Goal: Information Seeking & Learning: Learn about a topic

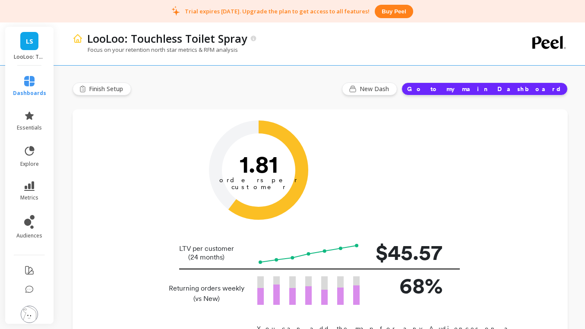
click at [33, 41] on span "LS" at bounding box center [29, 41] width 7 height 10
click at [197, 60] on div "Focus on your retention north star metrics & RFM analysis" at bounding box center [284, 54] width 424 height 16
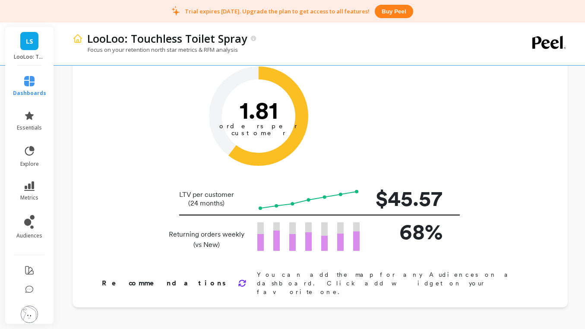
scroll to position [58, 0]
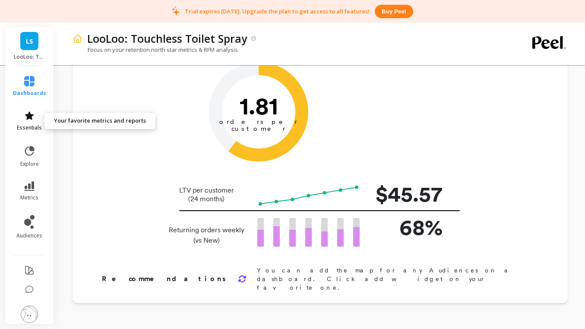
click at [32, 122] on link "essentials" at bounding box center [29, 120] width 33 height 21
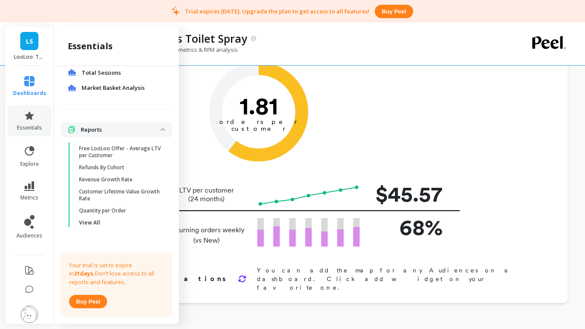
scroll to position [208, 0]
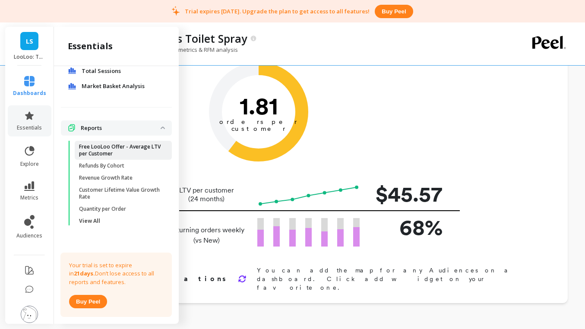
click at [105, 156] on p "Free LooLoo Offer - Average LTV per Customer" at bounding box center [120, 150] width 82 height 14
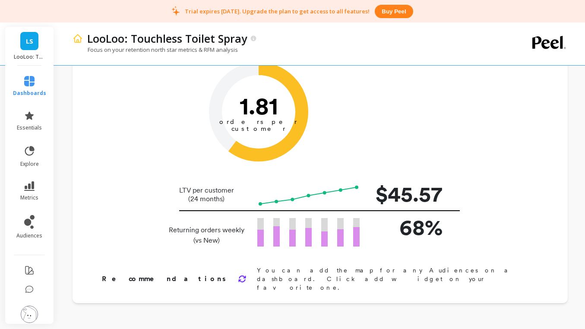
scroll to position [0, 0]
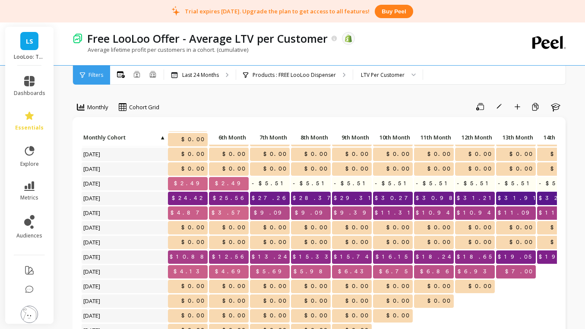
scroll to position [42, 0]
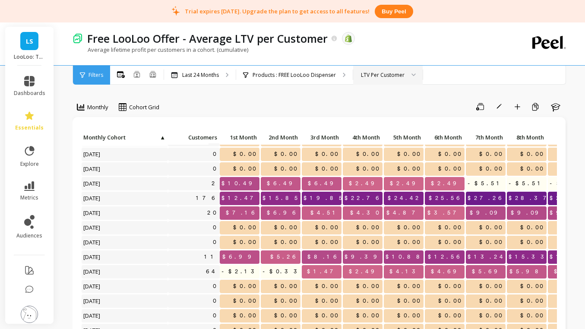
click at [362, 77] on div "LTV Per Customer" at bounding box center [383, 75] width 44 height 8
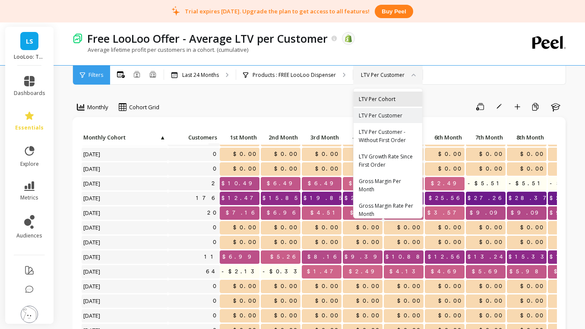
click at [375, 101] on div "LTV Per Cohort" at bounding box center [388, 99] width 58 height 8
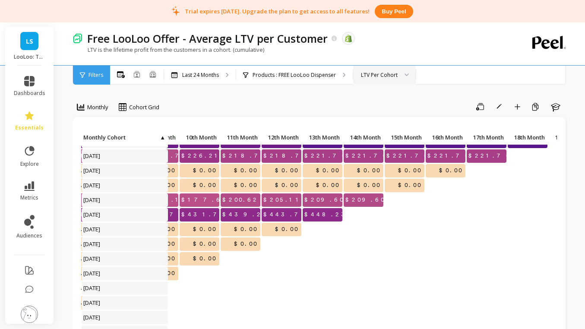
scroll to position [99, 418]
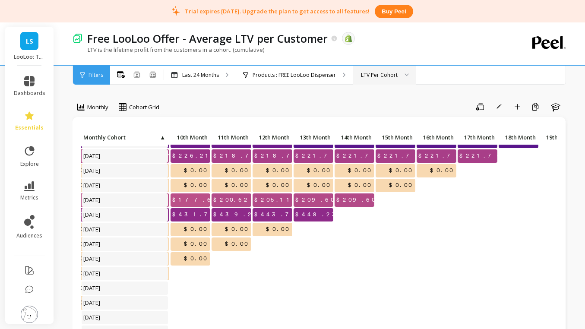
click at [368, 77] on div "LTV Per Cohort" at bounding box center [379, 75] width 37 height 8
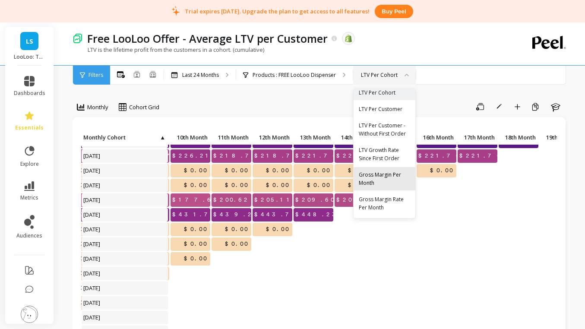
scroll to position [0, 0]
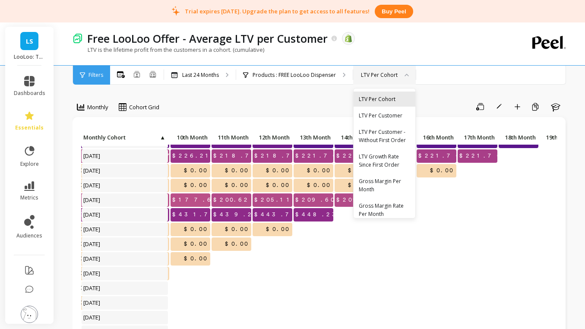
click at [392, 103] on div "LTV Per Cohort" at bounding box center [384, 98] width 62 height 15
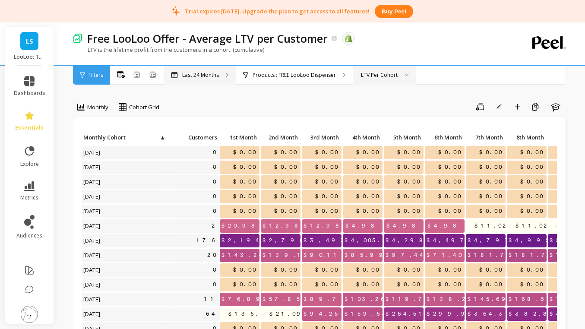
click at [210, 72] on p "Last 24 Months" at bounding box center [200, 75] width 37 height 7
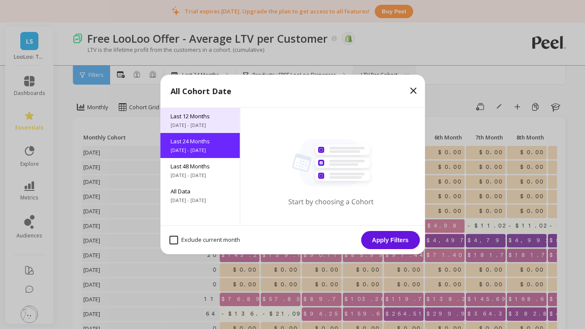
click at [196, 117] on span "Last 12 Months" at bounding box center [199, 116] width 59 height 8
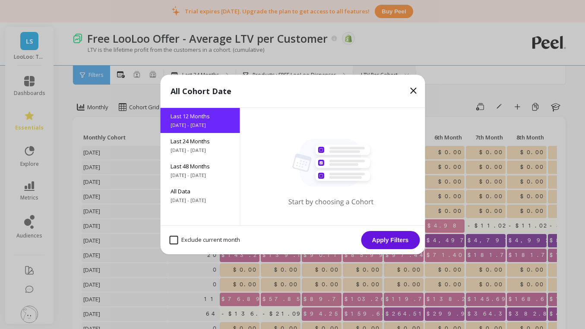
click at [386, 241] on button "Apply Filters" at bounding box center [390, 240] width 59 height 18
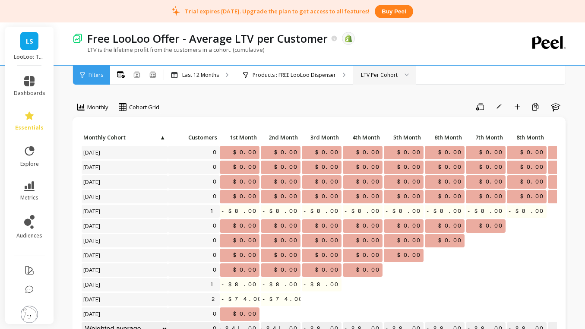
scroll to position [0, 0]
click at [221, 72] on div "Last 12 Months" at bounding box center [200, 75] width 72 height 19
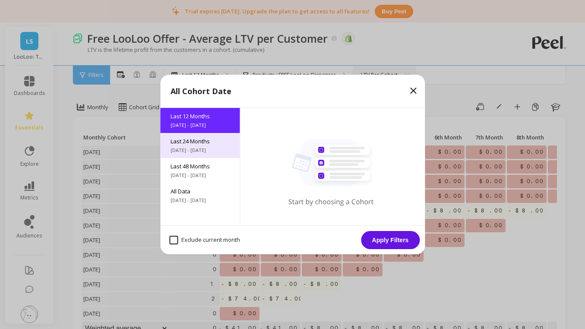
click at [205, 141] on span "Last 24 Months" at bounding box center [199, 141] width 59 height 8
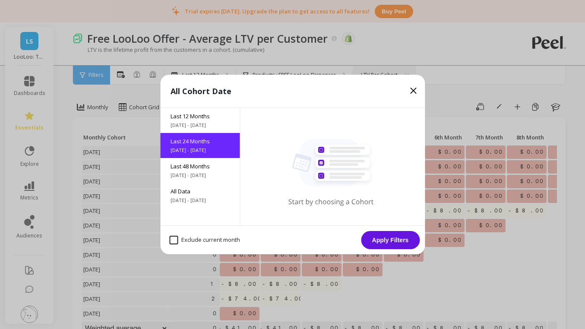
click at [398, 241] on button "Apply Filters" at bounding box center [390, 240] width 59 height 18
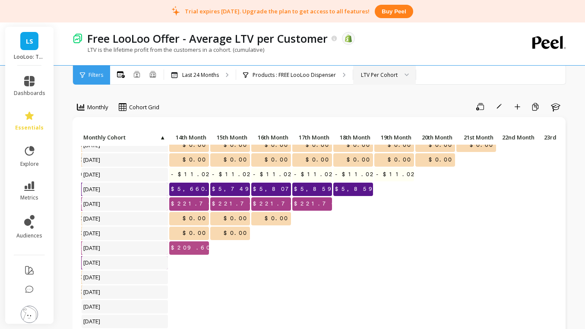
scroll to position [51, 587]
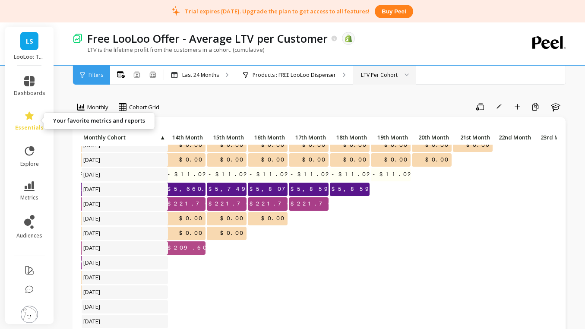
click at [38, 123] on link "essentials" at bounding box center [29, 120] width 31 height 21
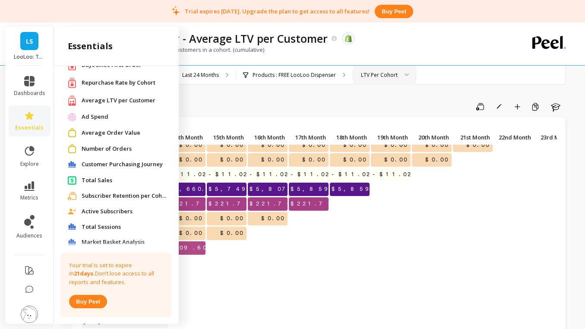
scroll to position [0, 0]
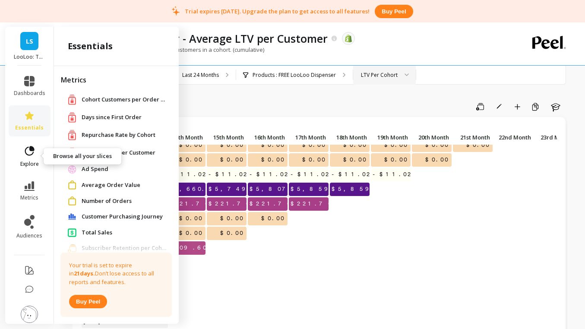
click at [35, 158] on link "explore" at bounding box center [29, 156] width 31 height 22
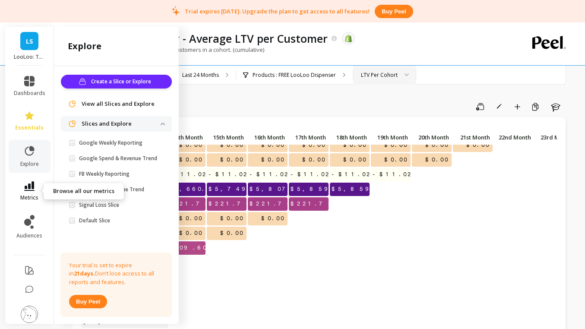
click at [38, 192] on link "metrics" at bounding box center [29, 191] width 31 height 20
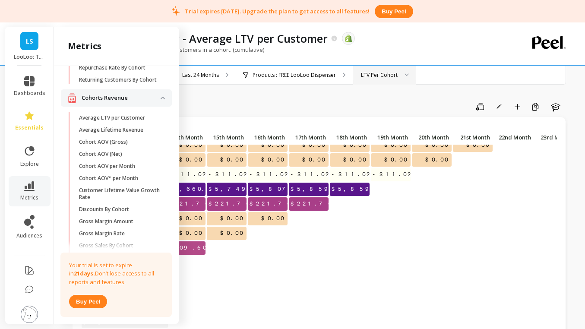
scroll to position [210, 0]
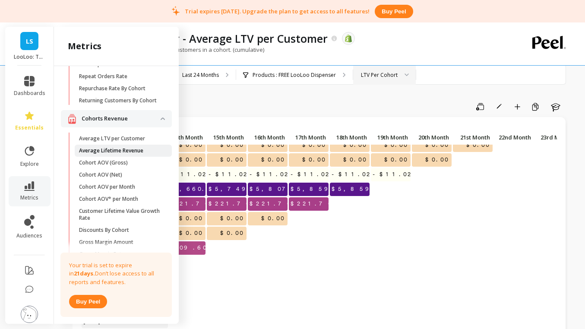
click at [89, 151] on p "Average Lifetime Revenue" at bounding box center [111, 150] width 64 height 7
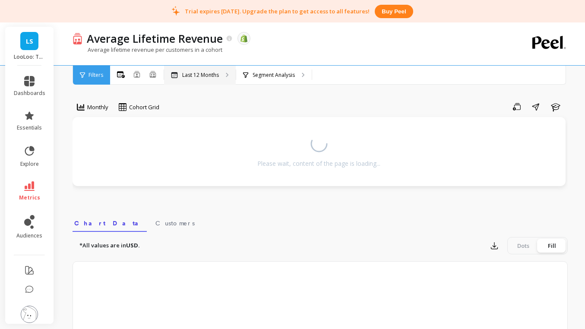
click at [183, 76] on p "Last 12 Months" at bounding box center [200, 75] width 37 height 7
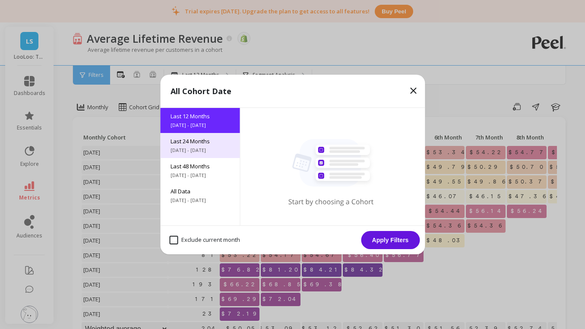
click at [184, 141] on span "Last 24 Months" at bounding box center [199, 141] width 59 height 8
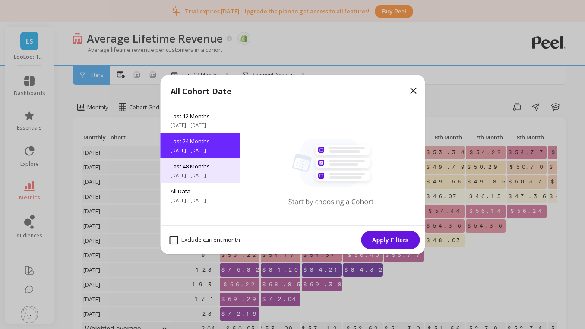
click at [197, 160] on div "Last 48 Months [DATE] - [DATE]" at bounding box center [199, 170] width 79 height 25
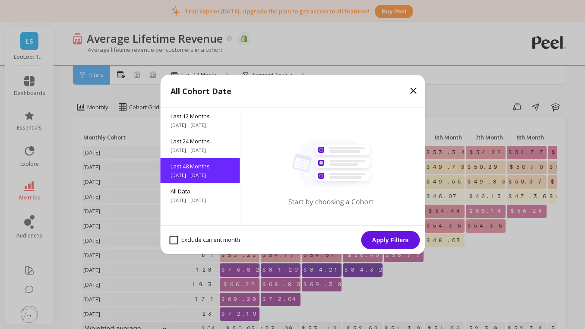
click at [391, 240] on button "Apply Filters" at bounding box center [390, 240] width 59 height 18
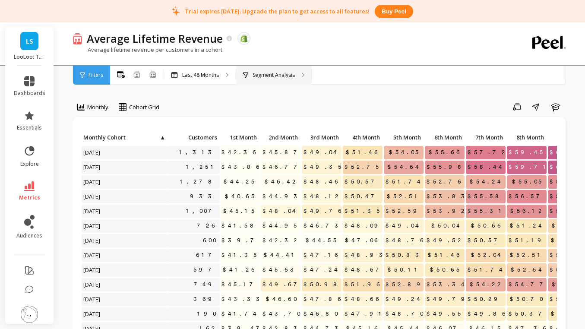
click at [258, 76] on p "Segment Analysis" at bounding box center [273, 75] width 42 height 7
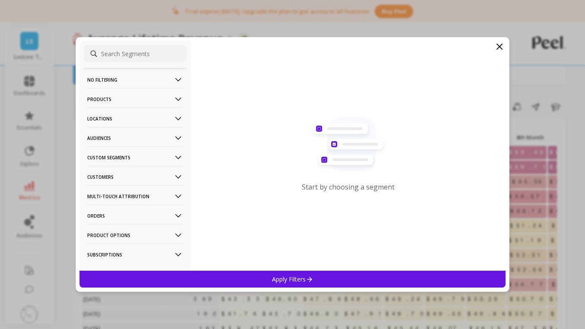
click at [498, 45] on icon at bounding box center [499, 46] width 5 height 5
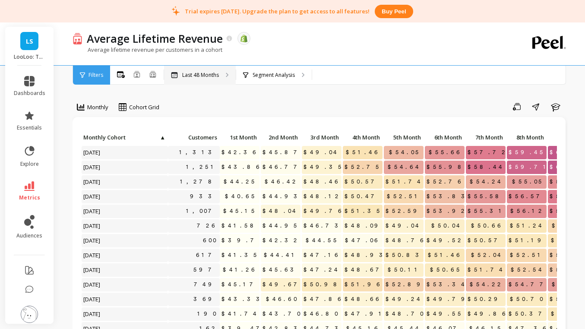
click at [207, 76] on p "Last 48 Months" at bounding box center [200, 75] width 37 height 7
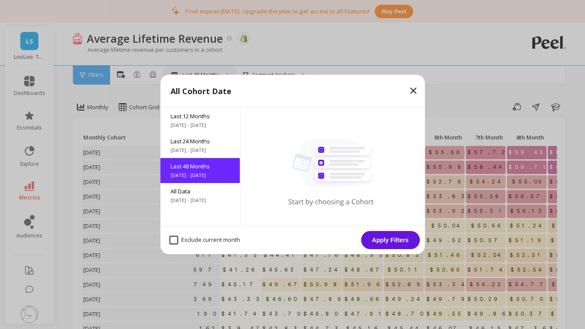
click at [207, 76] on div "All Cohort Date" at bounding box center [292, 91] width 265 height 33
click at [414, 90] on icon at bounding box center [413, 90] width 10 height 10
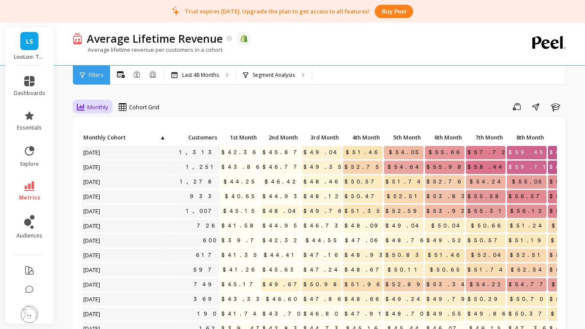
click at [91, 110] on span "Monthly" at bounding box center [97, 107] width 21 height 8
click at [256, 105] on div "Save Share Learn" at bounding box center [366, 107] width 402 height 14
drag, startPoint x: 242, startPoint y: 152, endPoint x: 257, endPoint y: 153, distance: 15.1
click at [257, 153] on span "$42.36" at bounding box center [240, 152] width 41 height 13
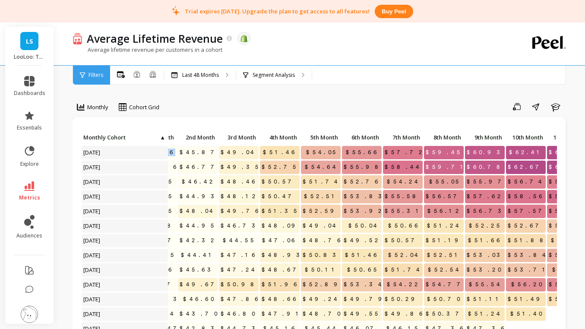
scroll to position [0, 84]
click at [25, 189] on icon at bounding box center [29, 185] width 10 height 9
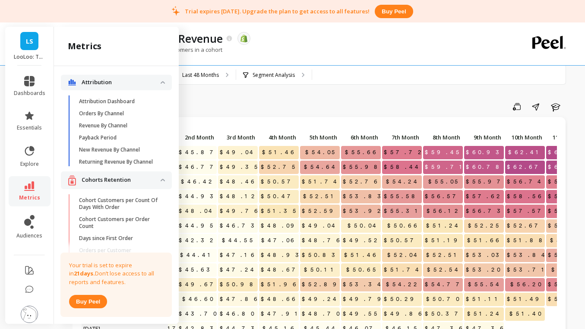
scroll to position [210, 0]
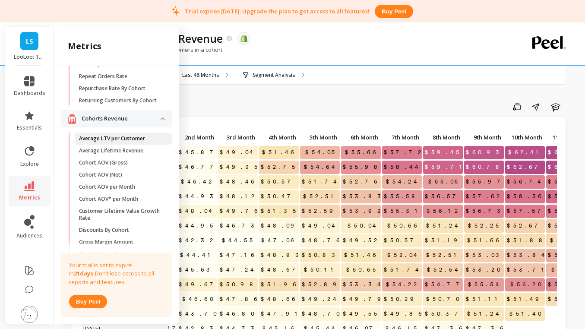
click at [144, 136] on p "Average LTV per Customer" at bounding box center [112, 138] width 66 height 7
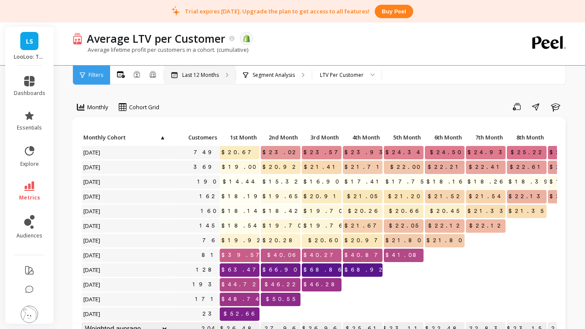
click at [195, 77] on p "Last 12 Months" at bounding box center [200, 75] width 37 height 7
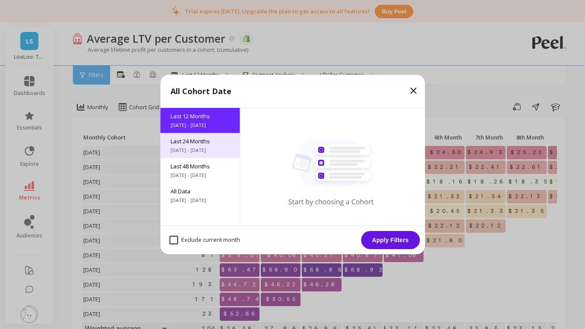
click at [195, 136] on div "Last 24 Months [DATE] - [DATE]" at bounding box center [199, 145] width 79 height 25
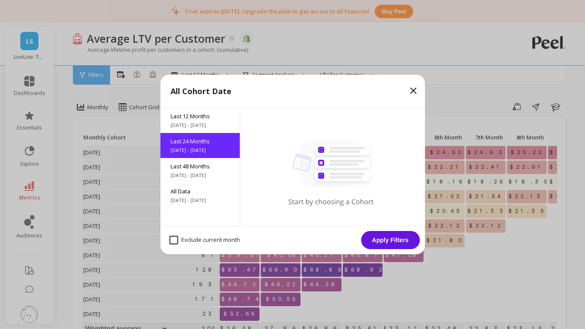
click at [387, 241] on button "Apply Filters" at bounding box center [390, 240] width 59 height 18
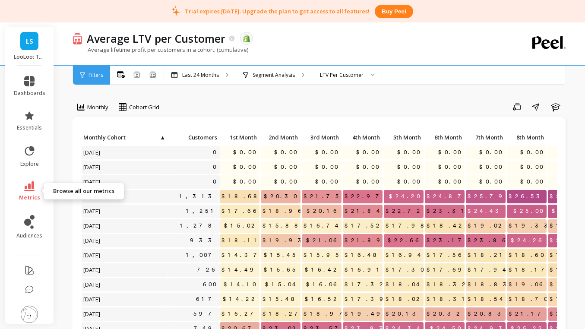
click at [38, 187] on link "metrics" at bounding box center [29, 191] width 31 height 20
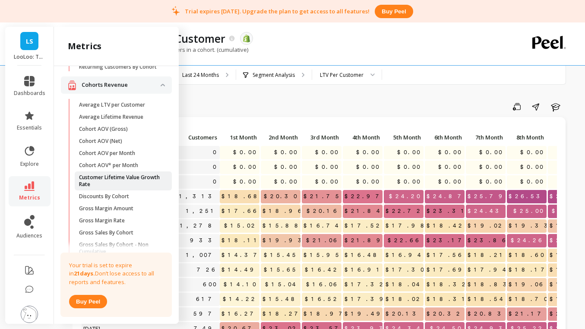
scroll to position [244, 0]
click at [111, 180] on p "Customer Lifetime Value Growth Rate" at bounding box center [120, 180] width 82 height 14
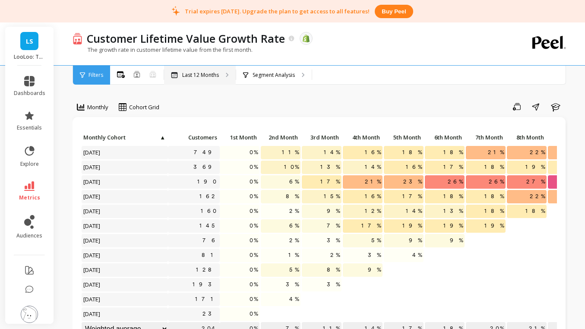
click at [206, 78] on div "Last 12 Months" at bounding box center [200, 75] width 72 height 19
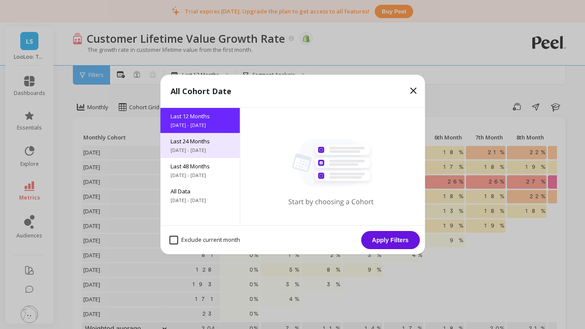
click at [198, 143] on span "Last 24 Months" at bounding box center [199, 141] width 59 height 8
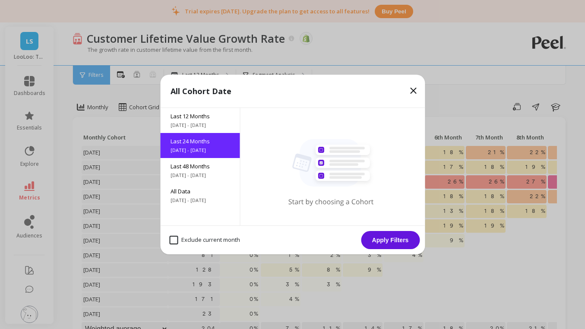
click at [395, 239] on button "Apply Filters" at bounding box center [390, 240] width 59 height 18
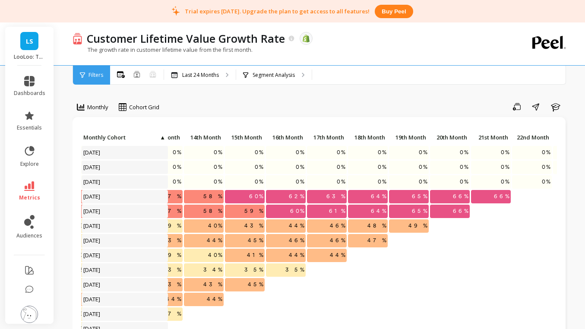
scroll to position [0, 573]
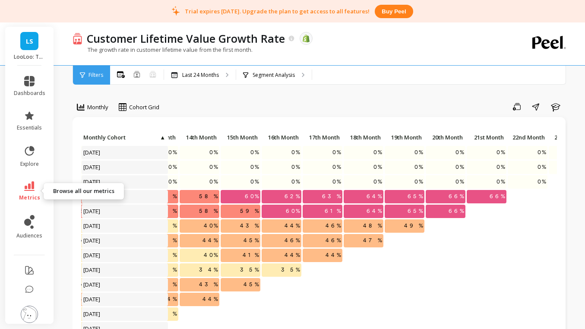
click at [32, 194] on span "metrics" at bounding box center [29, 197] width 21 height 7
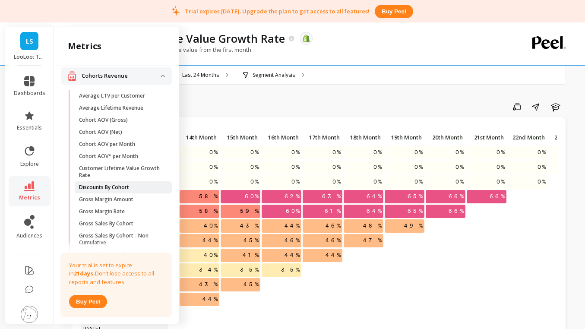
scroll to position [255, 0]
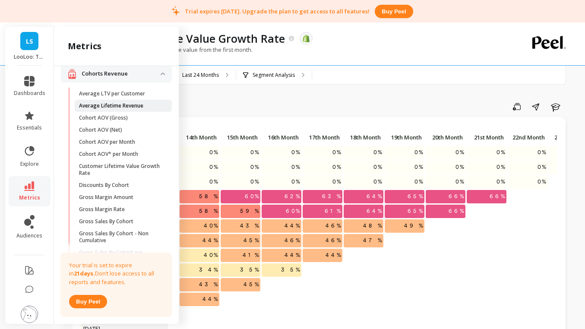
click at [132, 109] on p "Average Lifetime Revenue" at bounding box center [111, 105] width 64 height 7
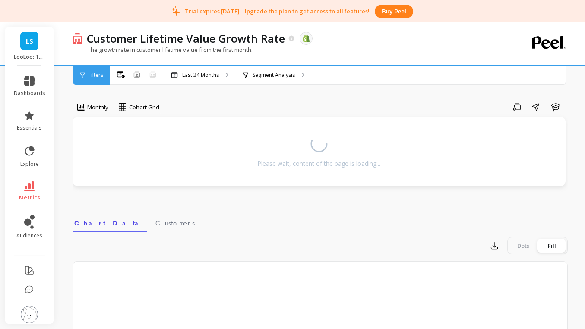
click at [37, 189] on link "metrics" at bounding box center [29, 191] width 31 height 20
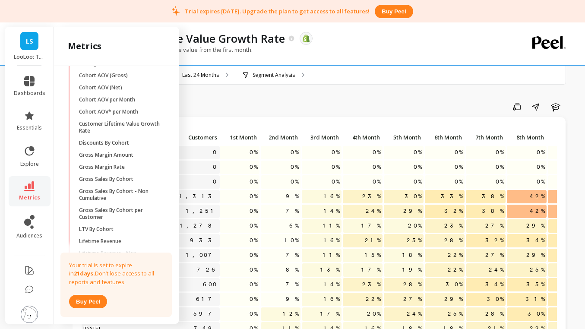
scroll to position [301, 0]
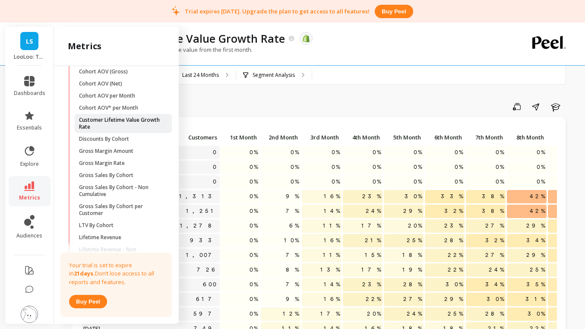
click at [129, 122] on p "Customer Lifetime Value Growth Rate" at bounding box center [120, 124] width 82 height 14
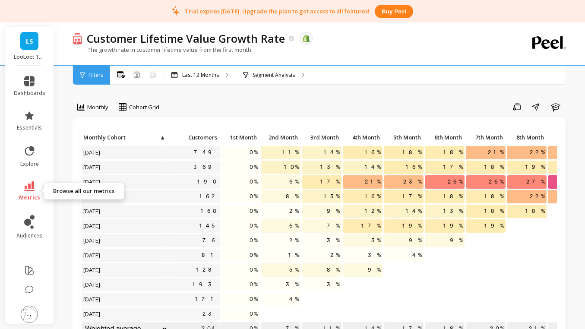
click at [30, 192] on link "metrics" at bounding box center [29, 191] width 31 height 20
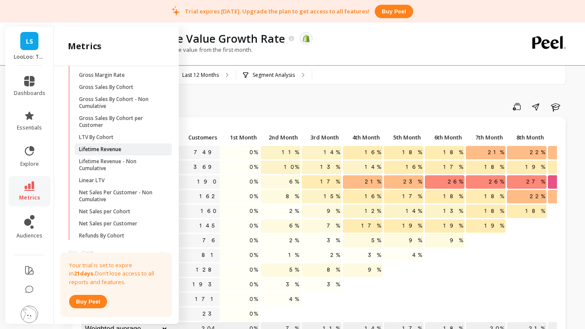
scroll to position [391, 0]
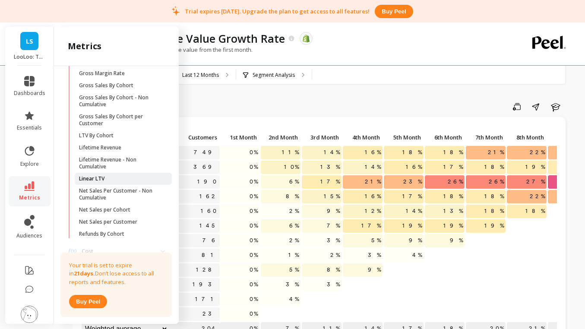
click at [122, 177] on span "Linear LTV" at bounding box center [120, 178] width 82 height 7
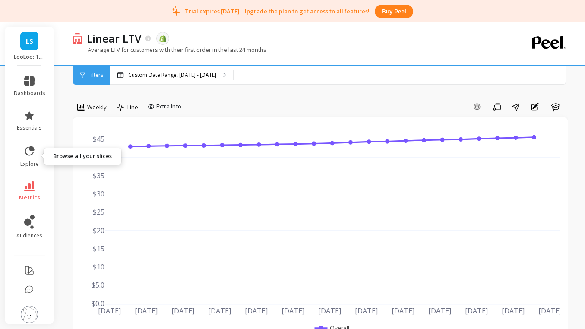
click at [34, 170] on li "explore" at bounding box center [30, 156] width 42 height 33
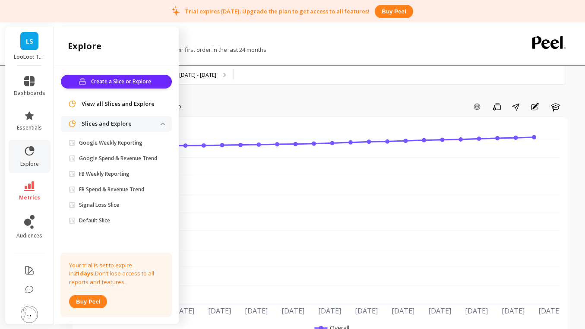
click at [33, 180] on li "metrics" at bounding box center [30, 191] width 42 height 30
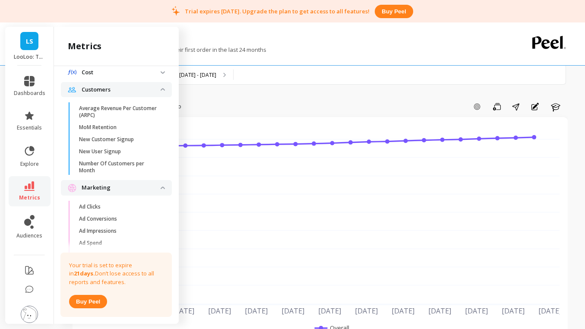
scroll to position [572, 0]
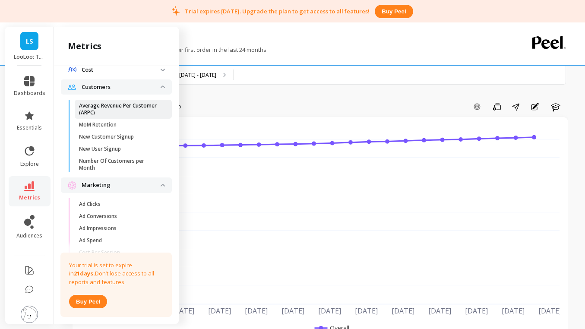
click at [126, 110] on p "Average Revenue Per Customer (ARPC)" at bounding box center [120, 109] width 82 height 14
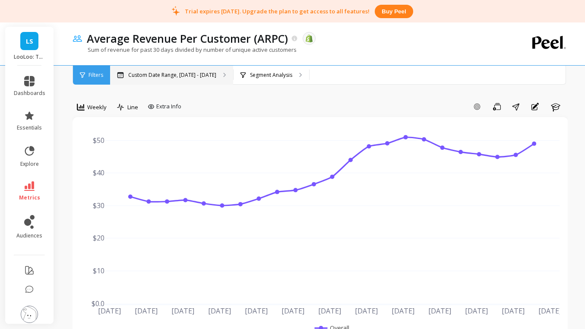
click at [172, 73] on p "Custom Date Range, [DATE] - [DATE]" at bounding box center [172, 75] width 88 height 7
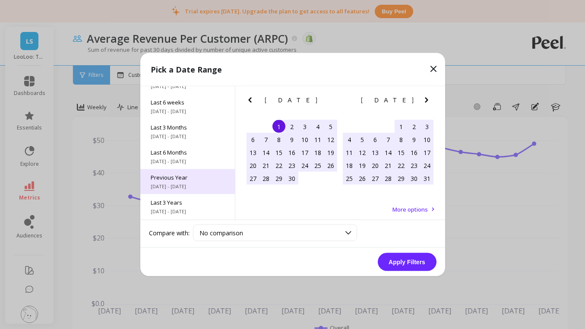
scroll to position [106, 0]
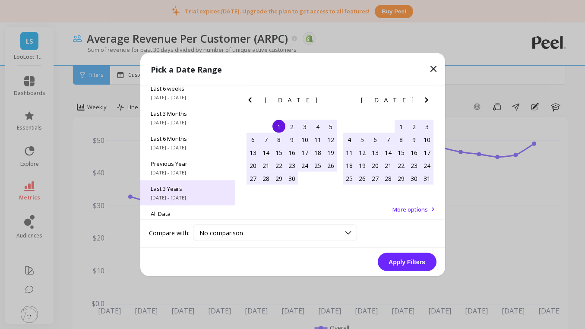
click at [193, 191] on span "Last 3 Years" at bounding box center [188, 189] width 74 height 8
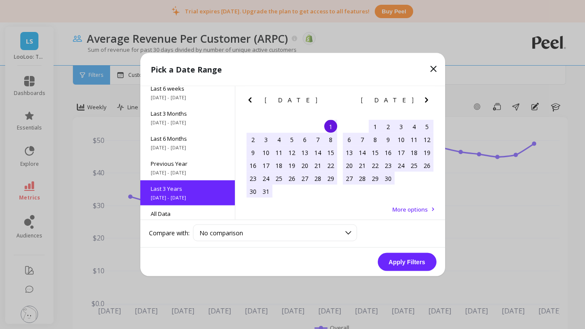
scroll to position [0, 0]
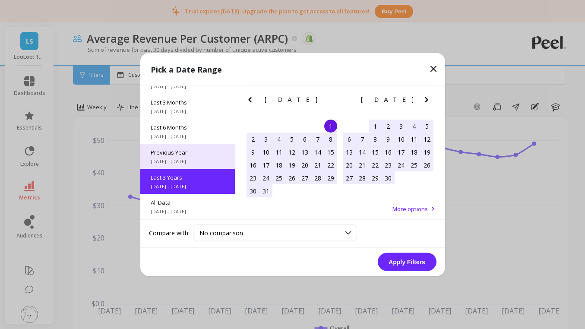
click at [183, 158] on span "[DATE] - [DATE]" at bounding box center [188, 161] width 74 height 7
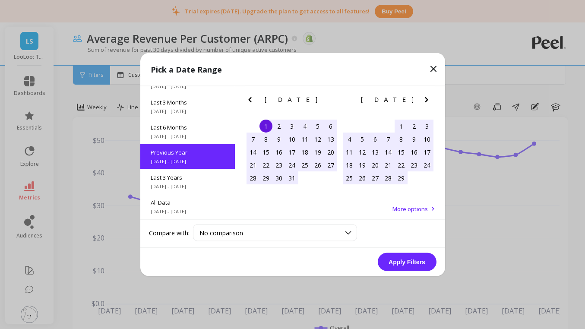
click at [413, 269] on button "Apply Filters" at bounding box center [407, 262] width 59 height 18
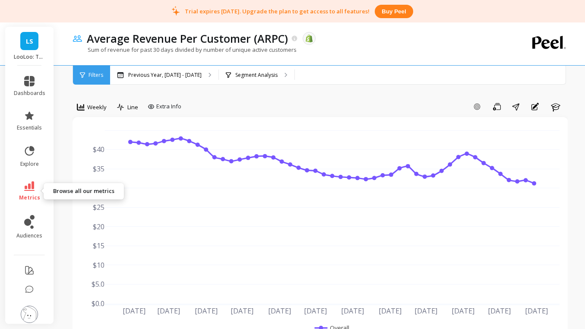
click at [29, 189] on icon at bounding box center [29, 185] width 10 height 9
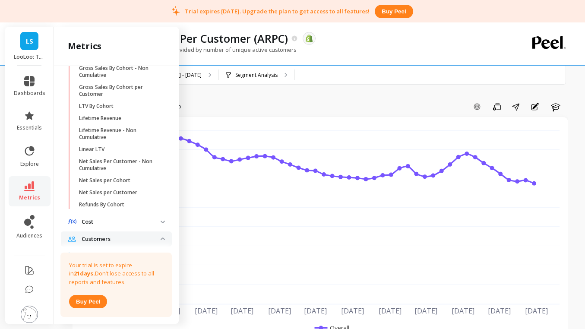
scroll to position [412, 0]
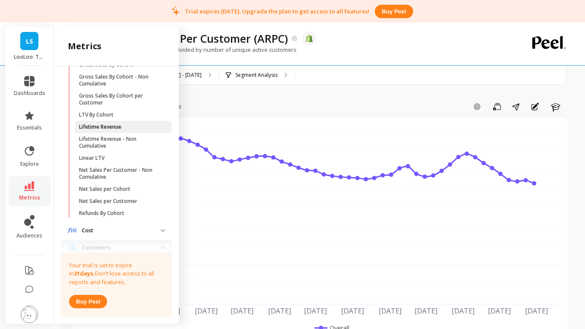
click at [117, 127] on p "Lifetime Revenue" at bounding box center [100, 126] width 42 height 7
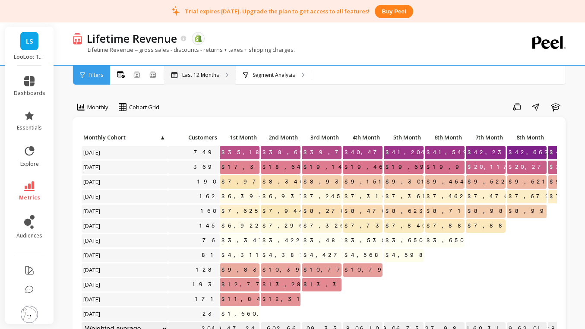
click at [188, 75] on p "Last 12 Months" at bounding box center [200, 75] width 37 height 7
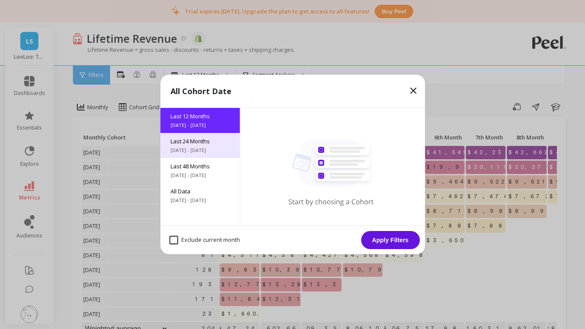
click at [190, 144] on span "Last 24 Months" at bounding box center [199, 141] width 59 height 8
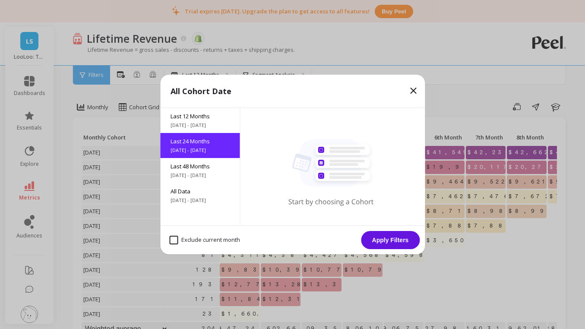
click at [384, 240] on button "Apply Filters" at bounding box center [390, 240] width 59 height 18
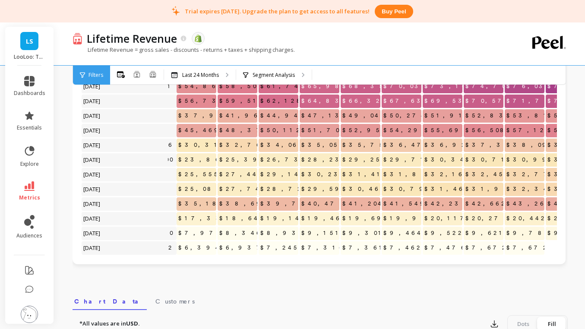
scroll to position [4, 0]
